Goal: Information Seeking & Learning: Check status

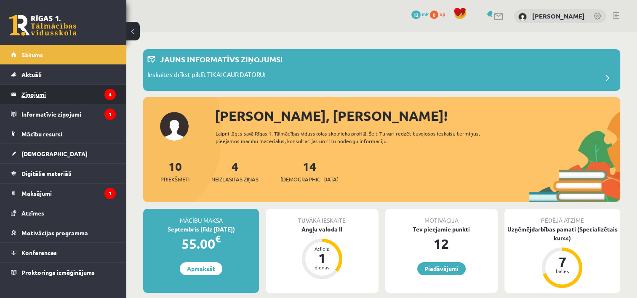
click at [78, 95] on legend "Ziņojumi 4" at bounding box center [68, 94] width 94 height 19
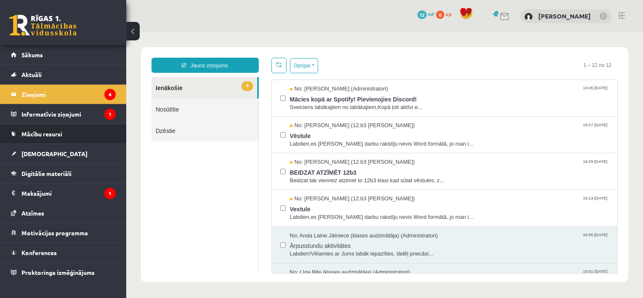
click at [86, 124] on li "Mācību resursi Publicētas konferences Pieslēgties Uzdevumiem Literatūras saraks…" at bounding box center [63, 134] width 126 height 20
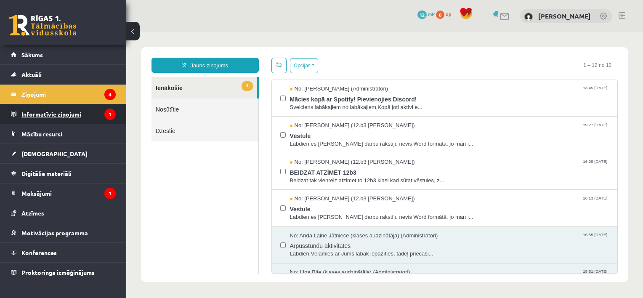
click at [83, 117] on legend "Informatīvie ziņojumi 1" at bounding box center [68, 113] width 94 height 19
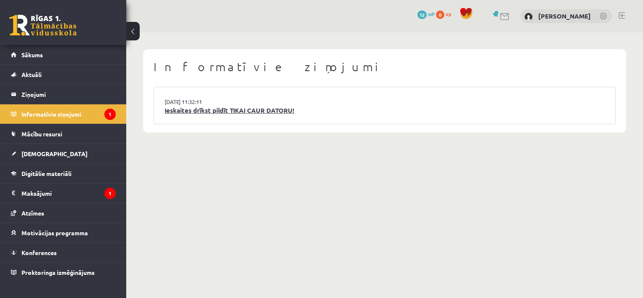
click at [184, 111] on link "Ieskaites drīkst pildīt TIKAI CAUR DATORU!" at bounding box center [385, 111] width 440 height 10
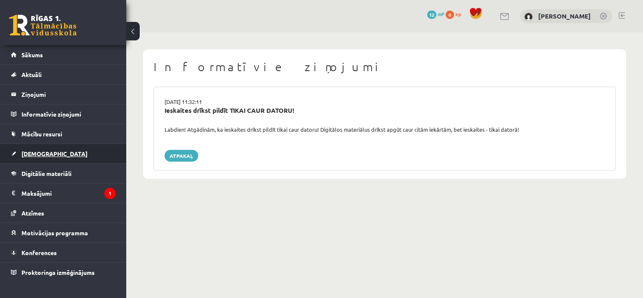
click at [62, 151] on link "[DEMOGRAPHIC_DATA]" at bounding box center [63, 153] width 105 height 19
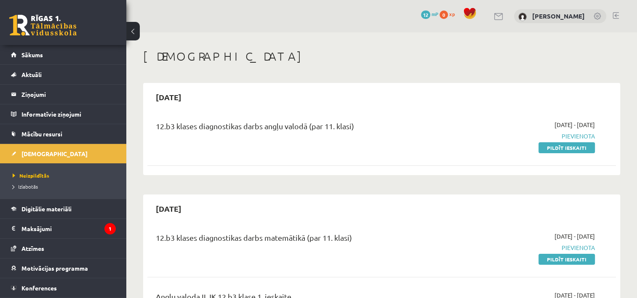
click at [26, 24] on link at bounding box center [42, 25] width 67 height 21
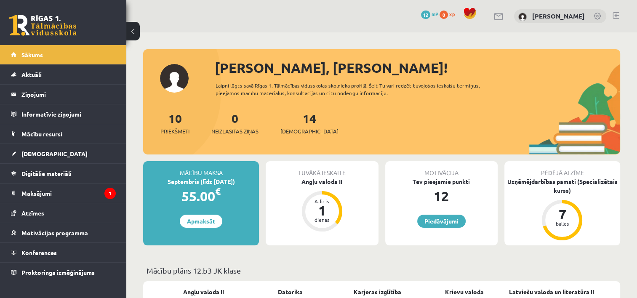
click at [317, 184] on div "Angļu valoda II" at bounding box center [322, 181] width 112 height 9
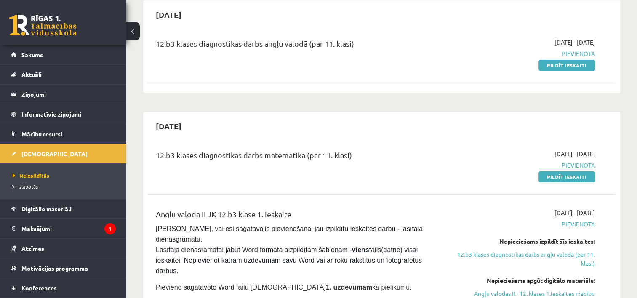
scroll to position [84, 0]
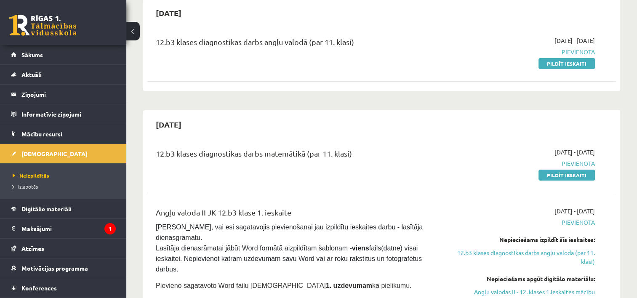
click at [45, 27] on link at bounding box center [42, 25] width 67 height 21
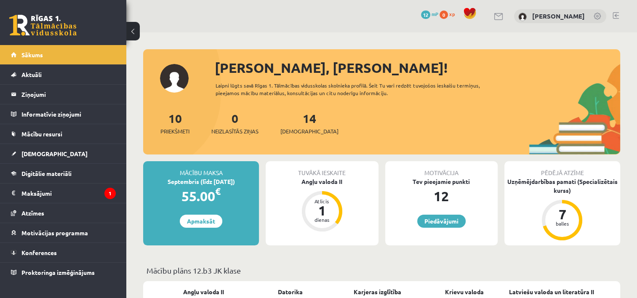
click at [335, 187] on div "Tuvākā ieskaite Angļu valoda II Atlicis 1 dienas" at bounding box center [322, 203] width 112 height 84
click at [335, 184] on div "Angļu valoda II" at bounding box center [322, 181] width 112 height 9
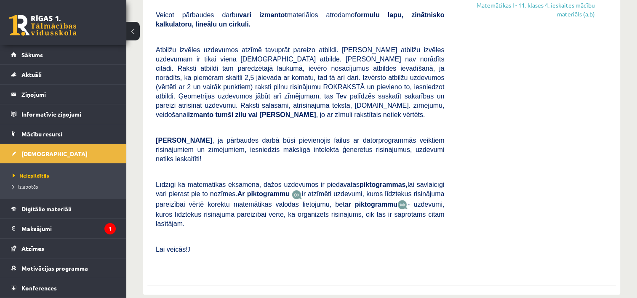
scroll to position [3326, 0]
